Goal: Navigation & Orientation: Find specific page/section

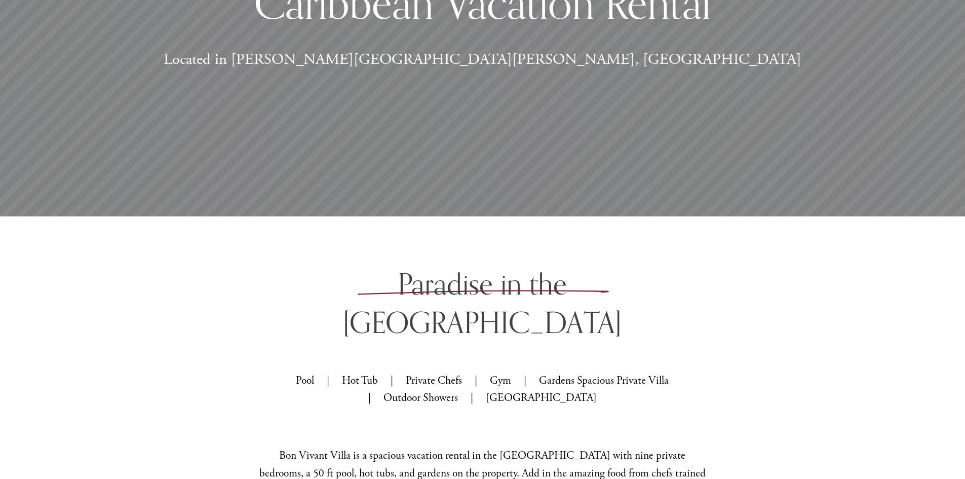
scroll to position [507, 0]
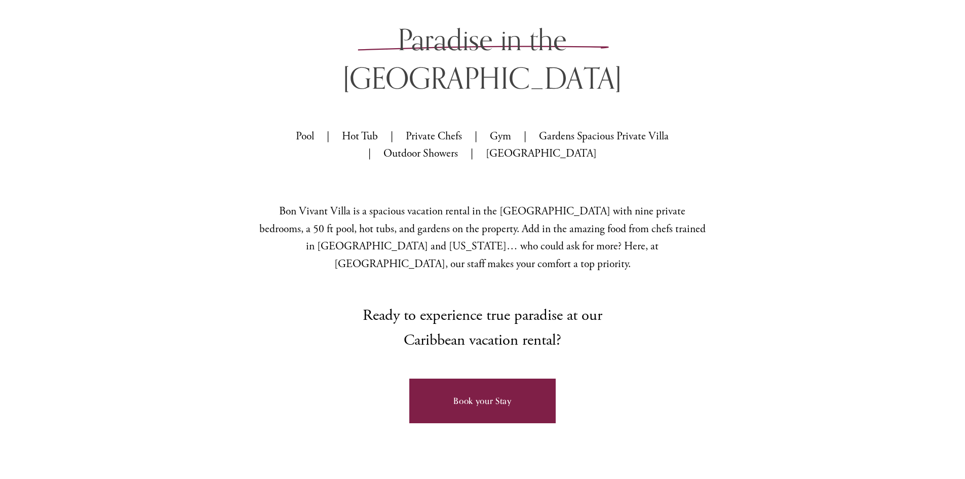
click at [369, 128] on p "Pool | Hot Tub | Private Chefs | Gym | Gardens Spacious Private Villa | Outdoor…" at bounding box center [482, 145] width 375 height 35
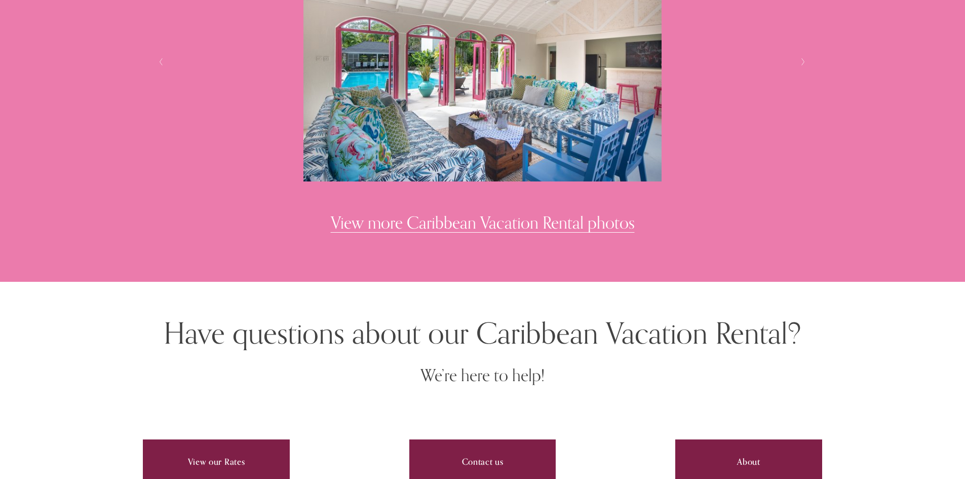
scroll to position [3750, 0]
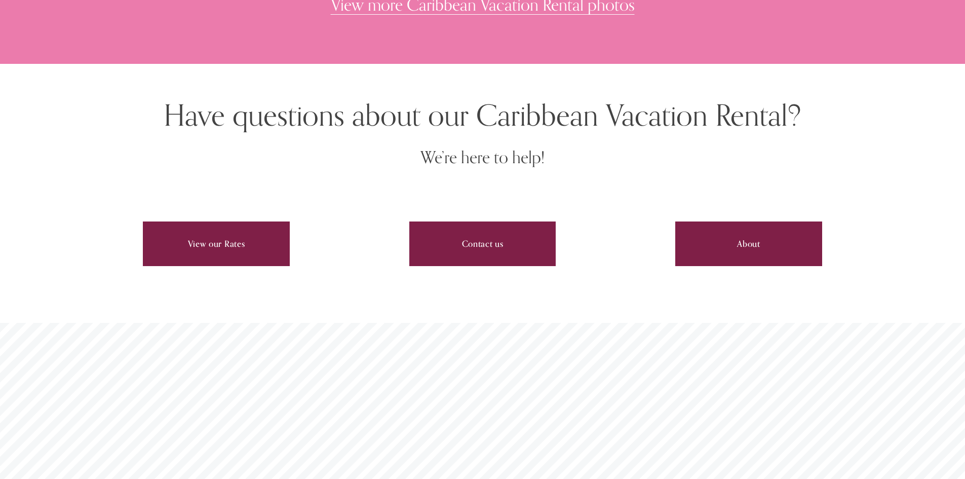
click at [165, 244] on link "View our Rates" at bounding box center [216, 243] width 146 height 45
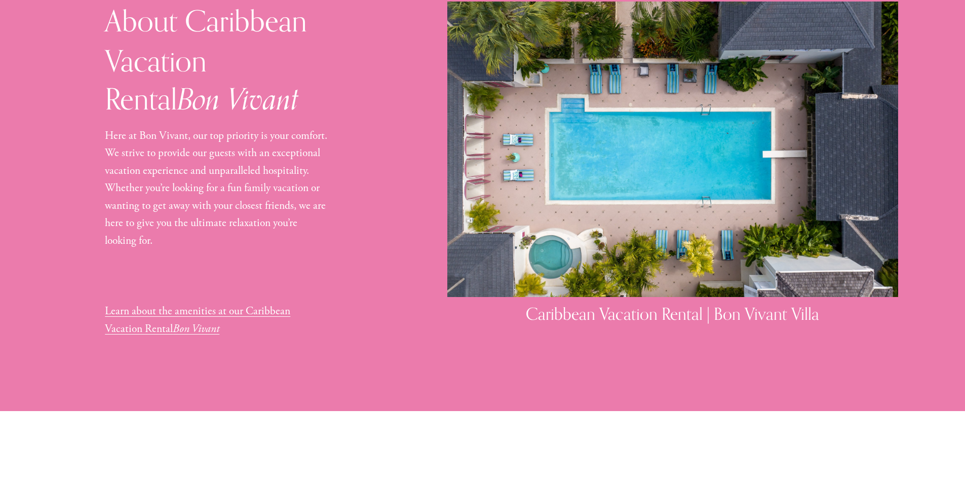
scroll to position [861, 0]
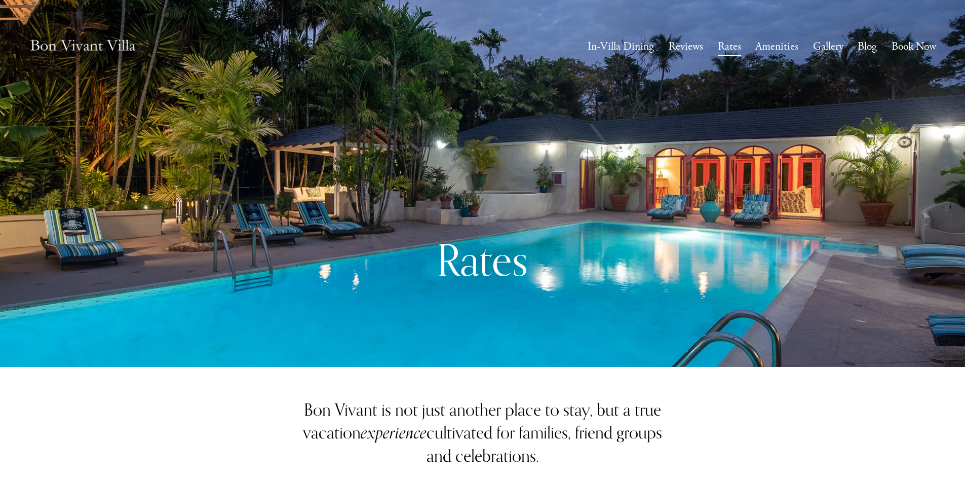
click at [624, 44] on link "In-Villa Dining" at bounding box center [621, 47] width 66 height 20
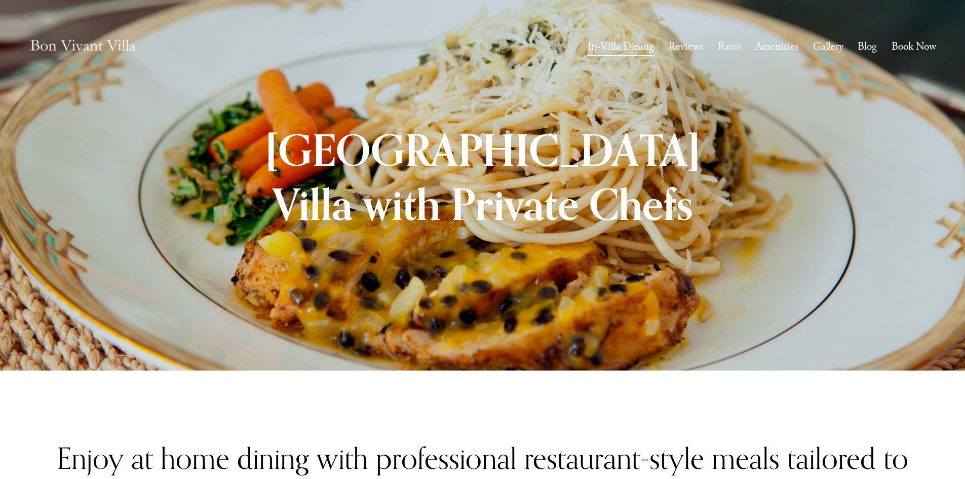
click at [728, 44] on link "Rates" at bounding box center [729, 47] width 23 height 20
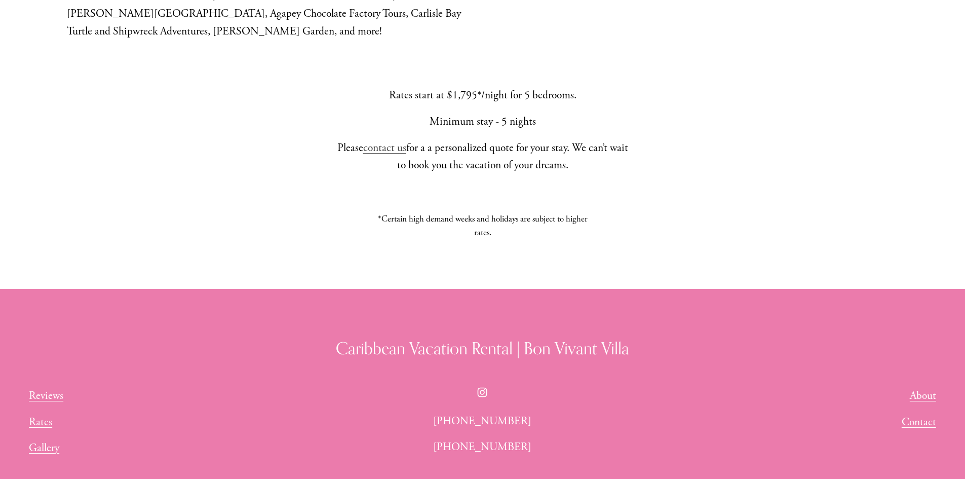
scroll to position [1198, 0]
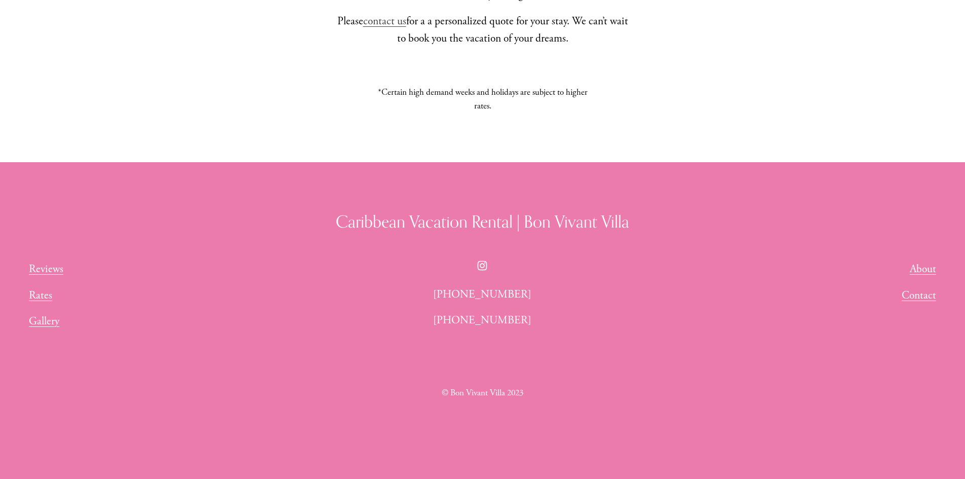
click at [483, 263] on use "Instagram" at bounding box center [482, 265] width 20 height 20
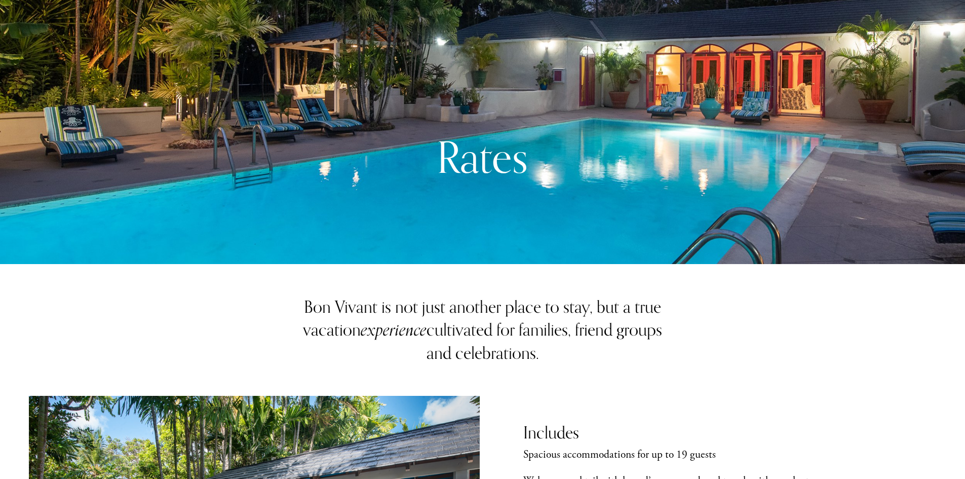
scroll to position [0, 0]
